Goal: Task Accomplishment & Management: Manage account settings

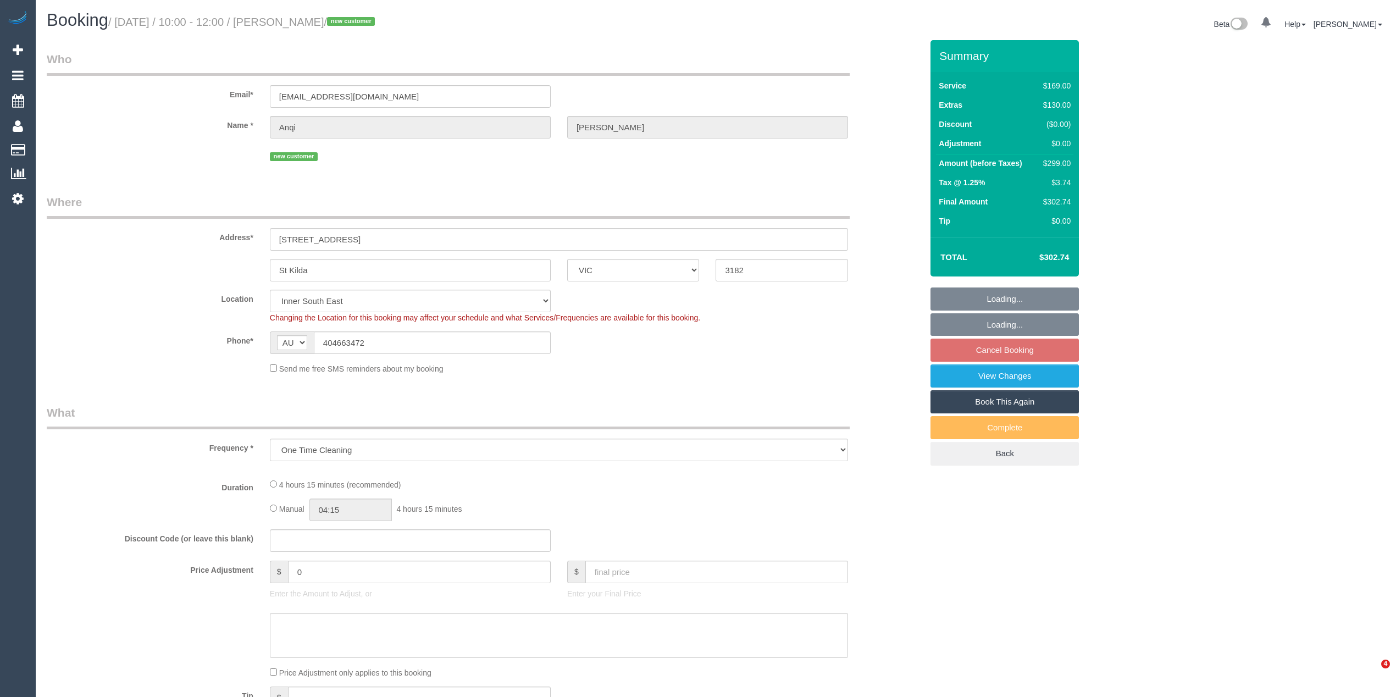
select select "VIC"
select select "string:stripe-pm_1S7TZt2GScqysDRVTgZ9Tdd7"
select select "number:28"
select select "number:17"
select select "number:19"
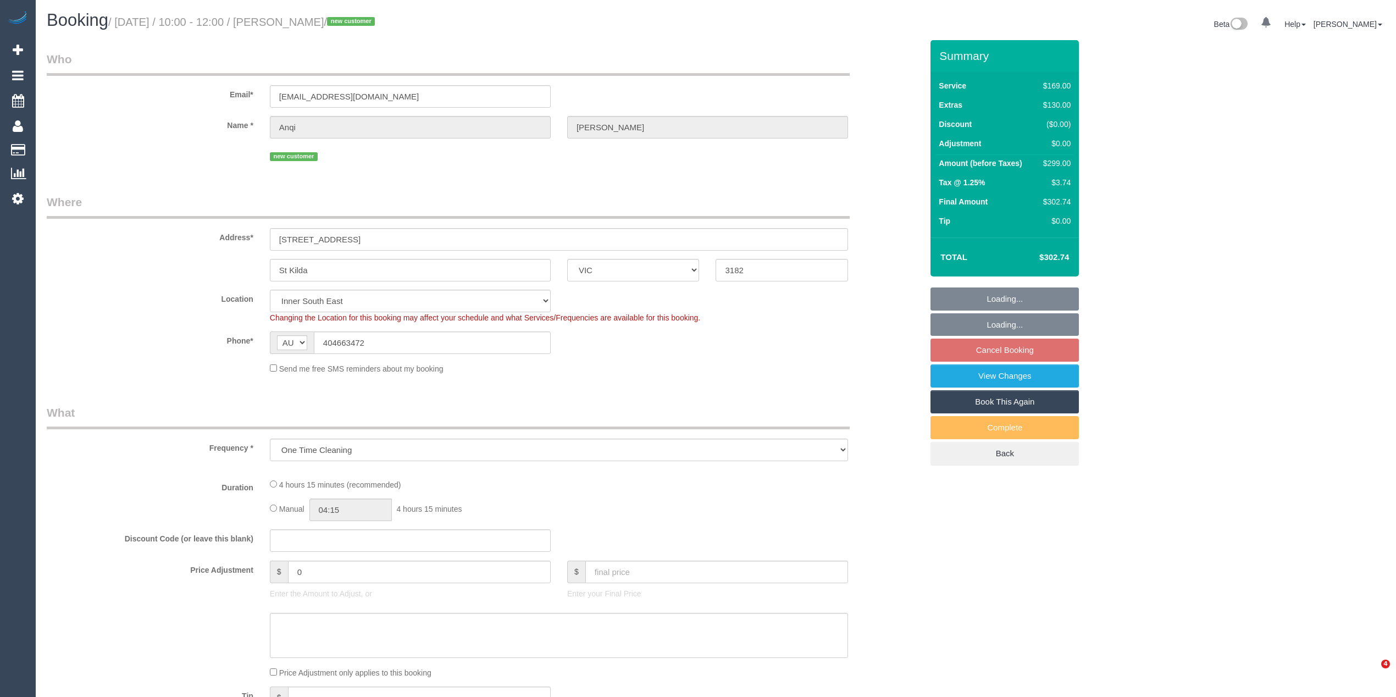
select select "number:22"
select select "number:26"
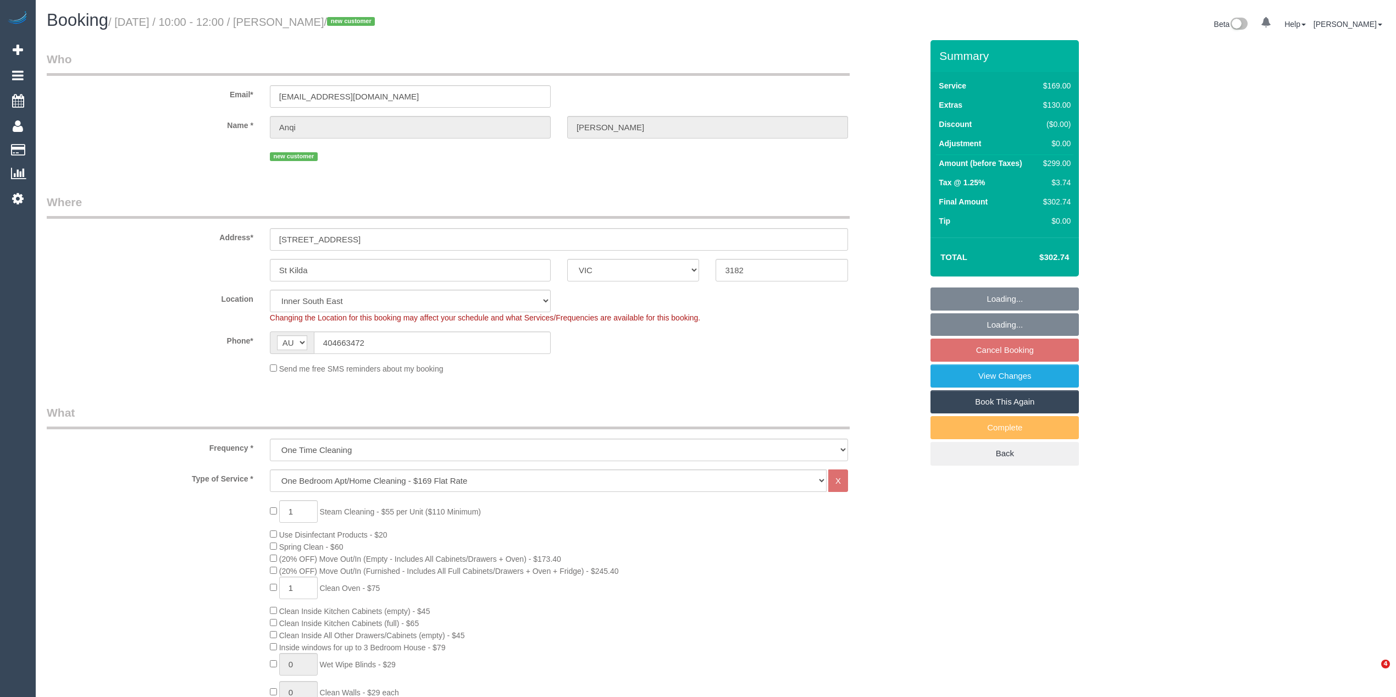
select select "object:1402"
select select "spot1"
